Goal: Task Accomplishment & Management: Manage account settings

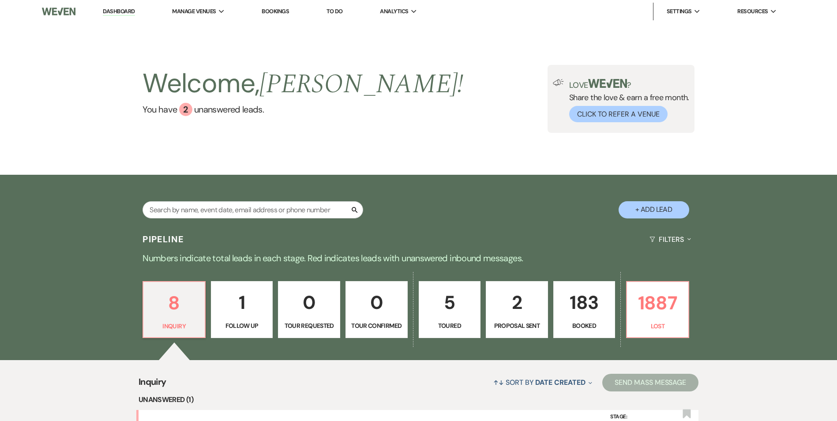
drag, startPoint x: 687, startPoint y: 120, endPoint x: 718, endPoint y: 108, distance: 33.4
click at [718, 108] on div "Welcome, [PERSON_NAME] ! You have 2 unanswered lead s . Love ? Share the love &…" at bounding box center [418, 99] width 635 height 68
click at [408, 27] on li "The [PERSON_NAME]" at bounding box center [424, 29] width 79 height 9
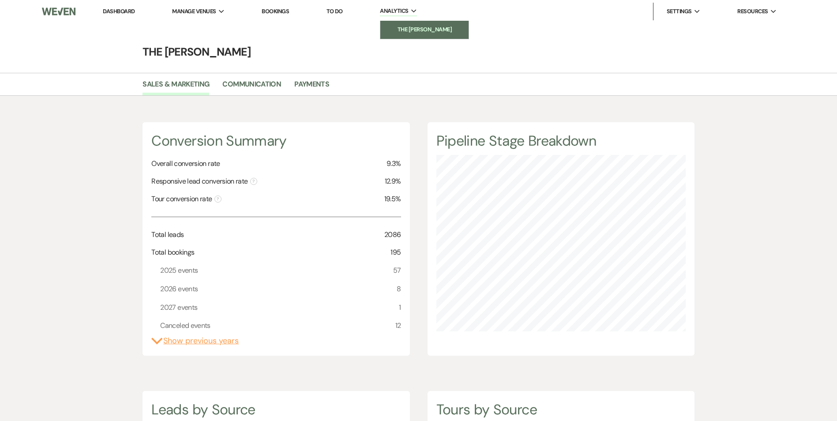
scroll to position [421, 837]
click at [309, 84] on link "Payments" at bounding box center [311, 87] width 35 height 17
select select "2025"
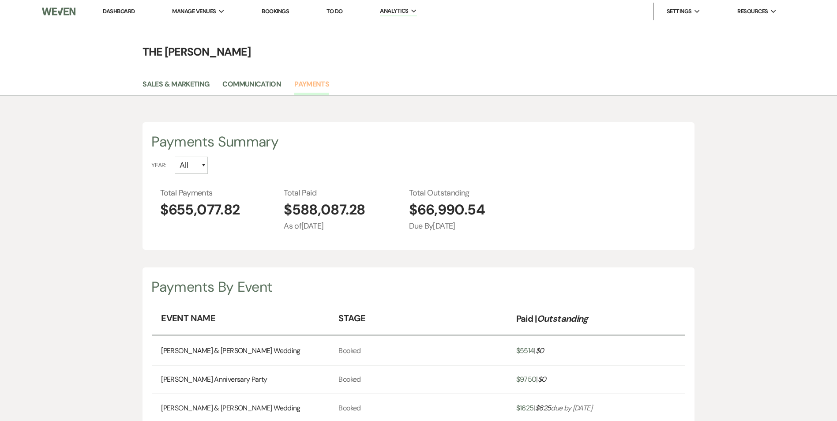
scroll to position [421, 837]
click at [206, 164] on select "All 2026 2025 2024 2023 2022" at bounding box center [191, 165] width 33 height 17
click at [198, 163] on select "All 2026 2025 2024 2023 2022" at bounding box center [191, 165] width 33 height 17
select select "2025"
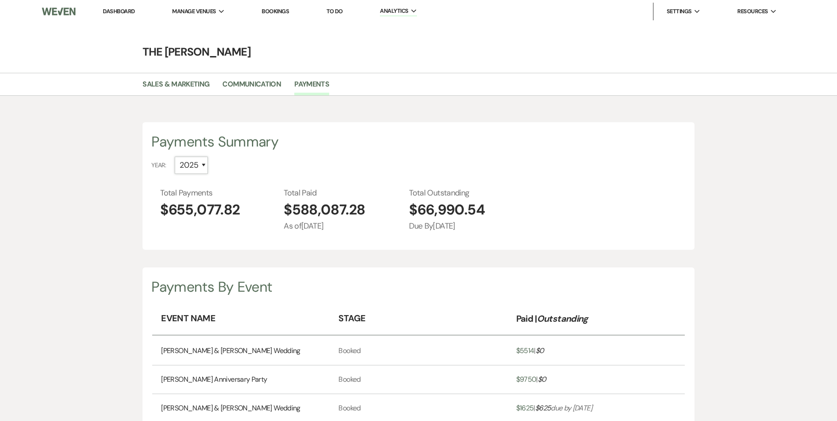
click at [175, 157] on select "All 2026 2025 2024 2023 2022" at bounding box center [191, 165] width 33 height 17
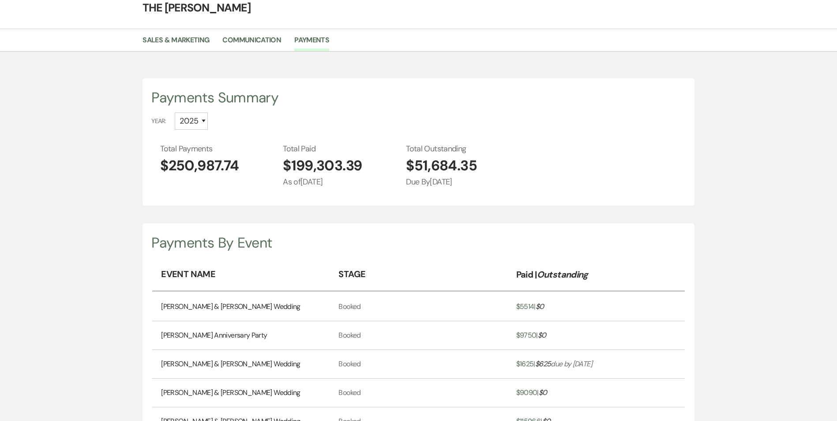
scroll to position [0, 0]
